Goal: Obtain resource: Download file/media

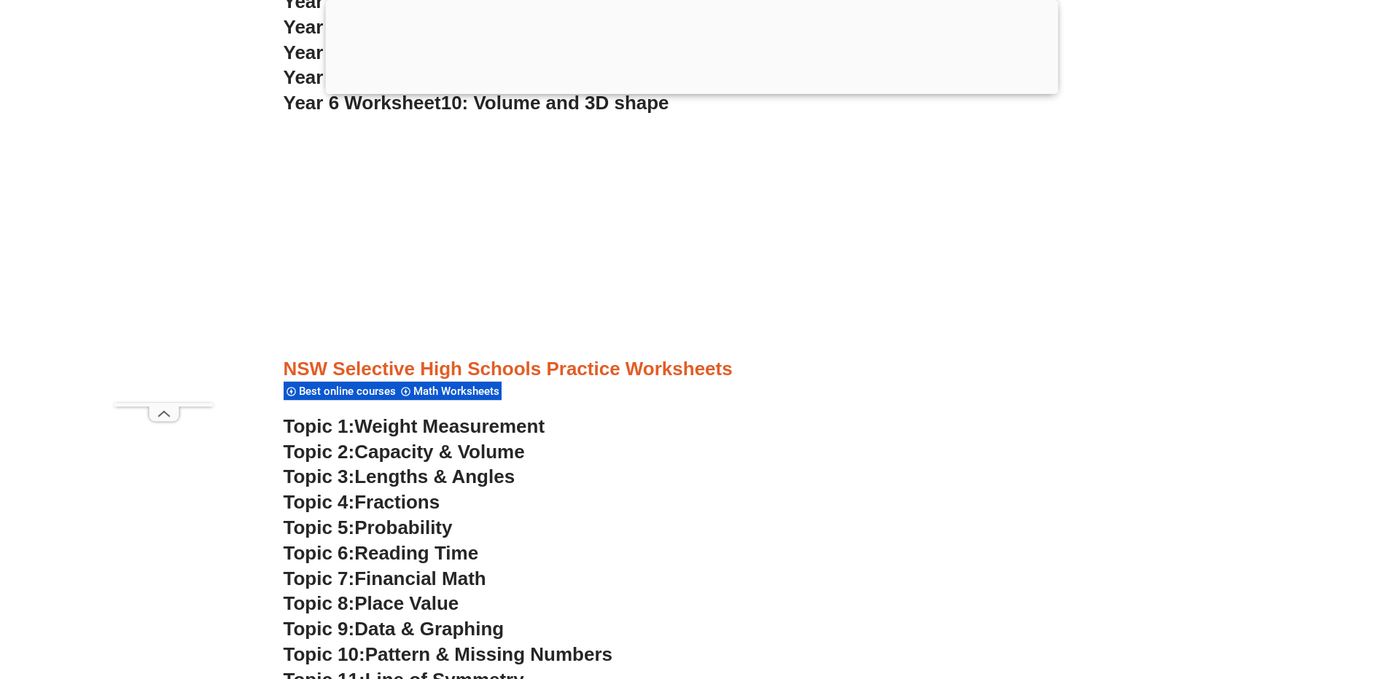
scroll to position [3718, 0]
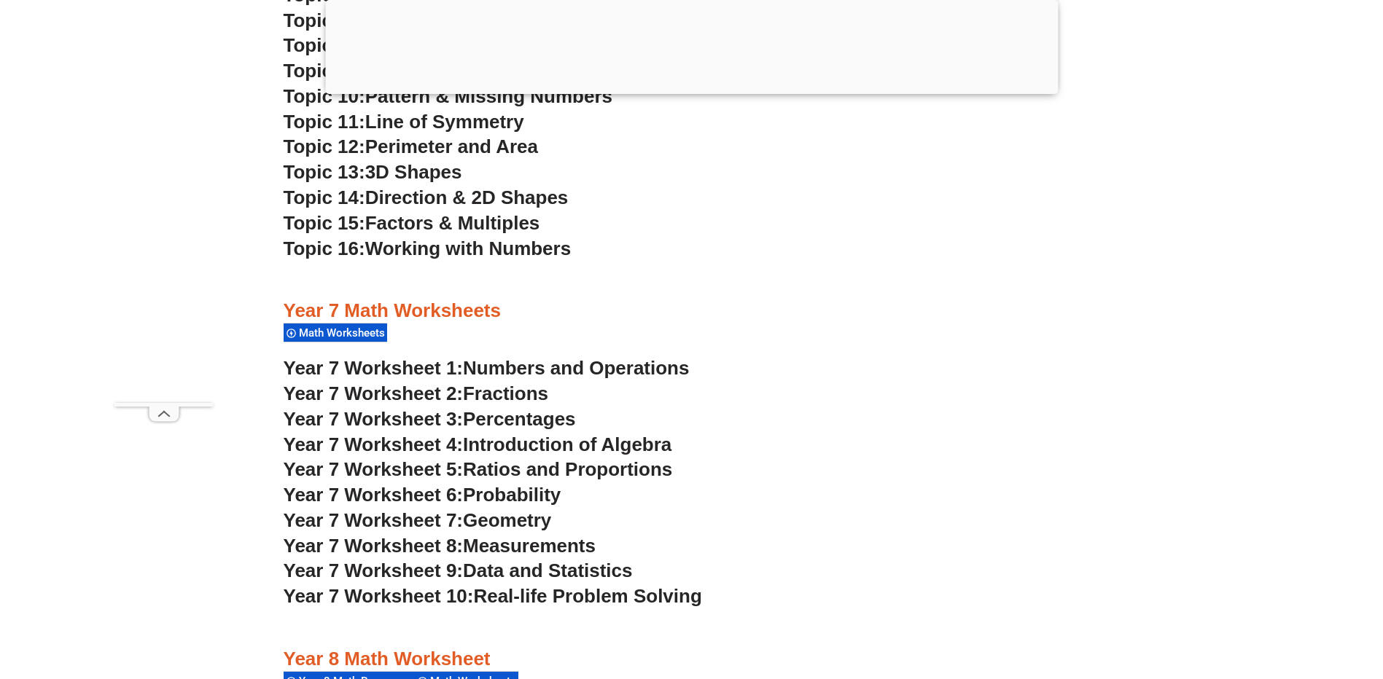
scroll to position [4302, 0]
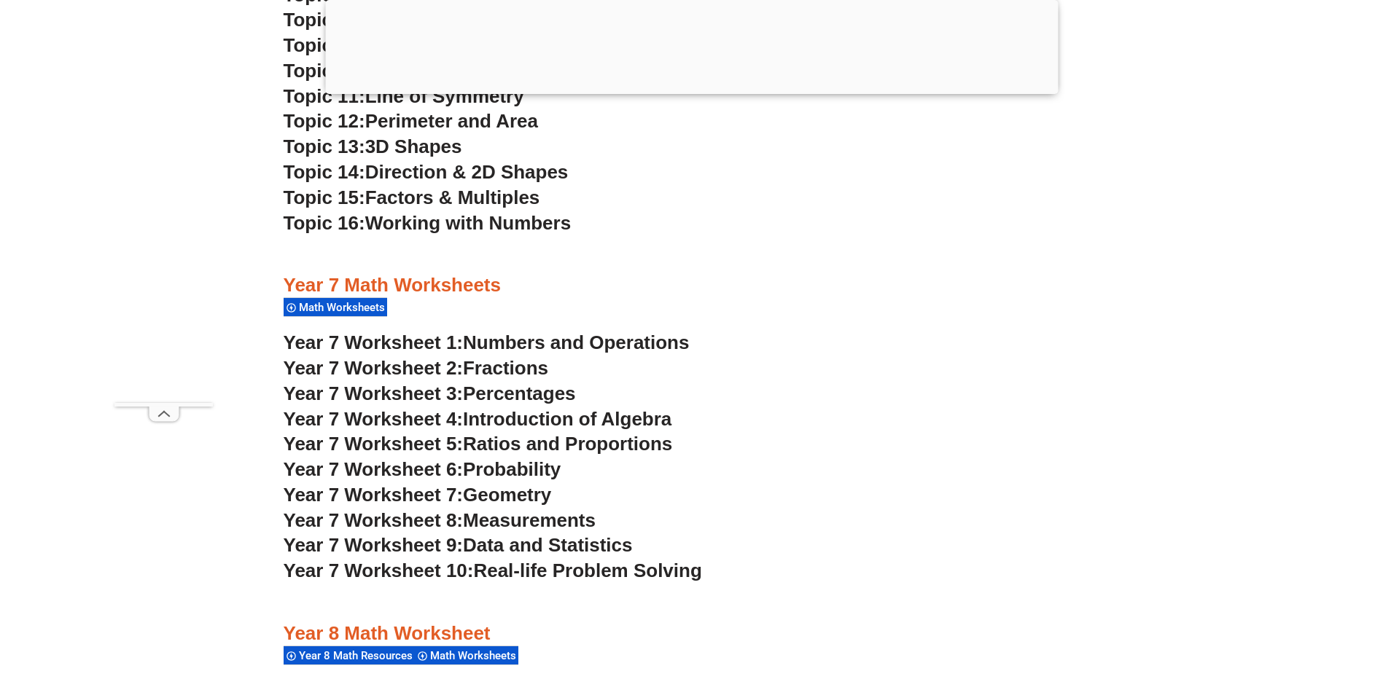
click at [480, 370] on span "Fractions" at bounding box center [505, 368] width 85 height 22
click at [523, 339] on span "Numbers and Operations" at bounding box center [576, 343] width 226 height 22
click at [510, 370] on span "Fractions" at bounding box center [505, 368] width 85 height 22
click at [503, 394] on span "Percentages" at bounding box center [519, 394] width 113 height 22
click at [484, 419] on span "Introduction of Algebra" at bounding box center [567, 419] width 209 height 22
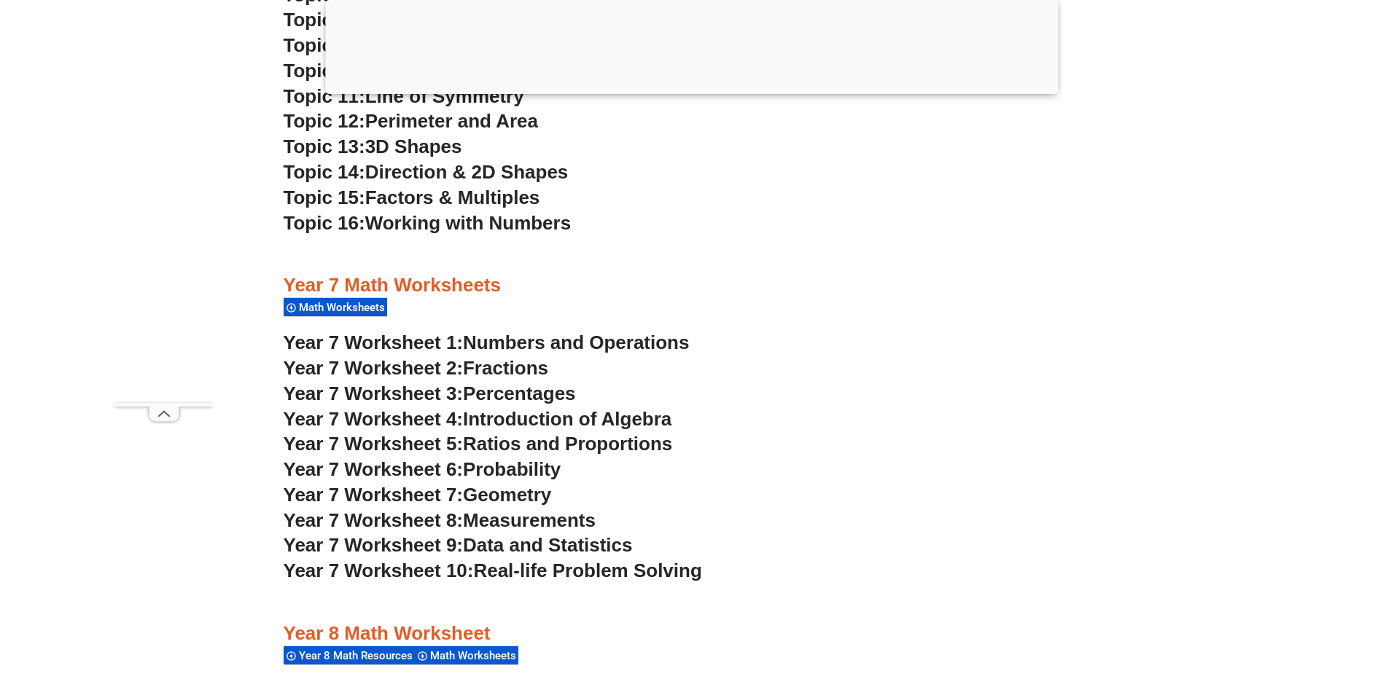
click at [610, 451] on span "Ratios and Proportions" at bounding box center [567, 444] width 209 height 22
click at [537, 472] on span "Probability" at bounding box center [512, 470] width 98 height 22
click at [522, 502] on span "Geometry" at bounding box center [507, 495] width 88 height 22
click at [523, 524] on span "Measurements" at bounding box center [529, 521] width 133 height 22
click at [529, 547] on span "Data and Statistics" at bounding box center [548, 545] width 170 height 22
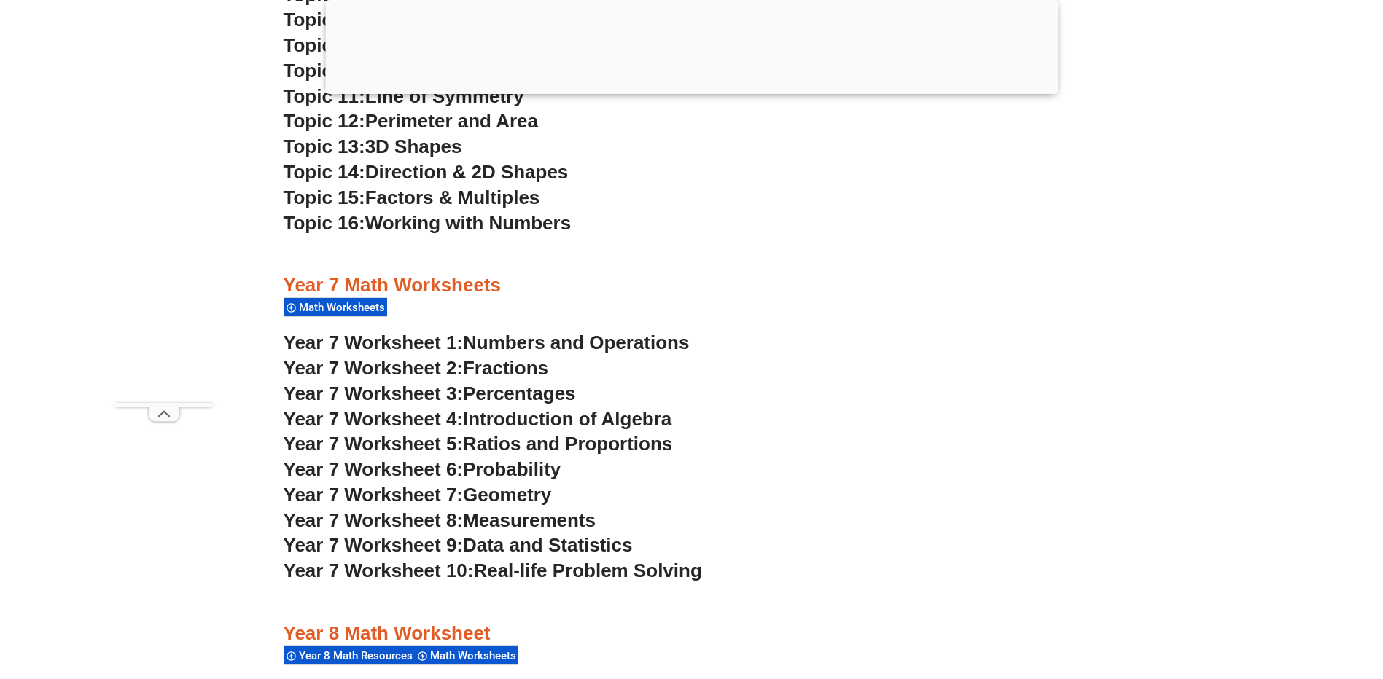
click at [553, 575] on span "Real-life Problem Solving" at bounding box center [587, 571] width 228 height 22
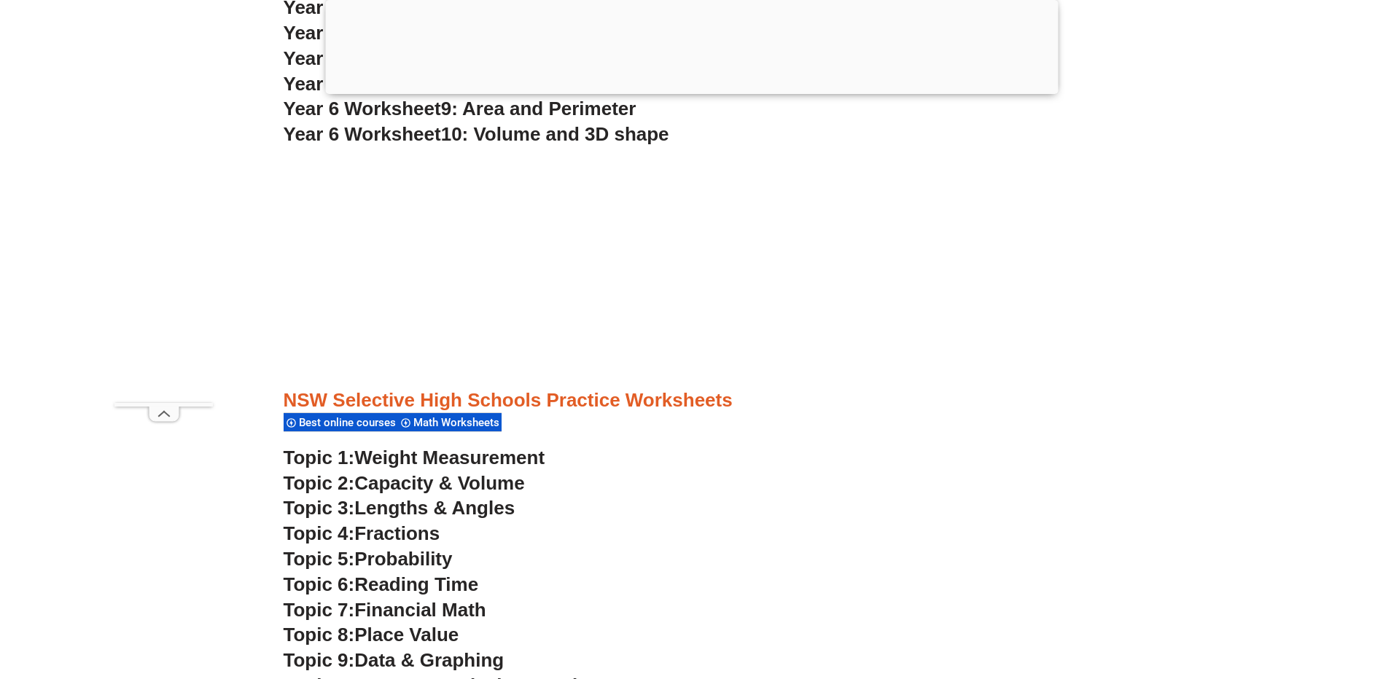
scroll to position [3718, 0]
